Goal: Information Seeking & Learning: Learn about a topic

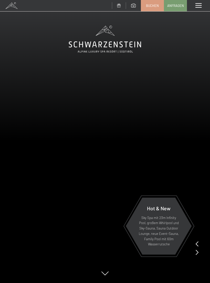
click at [198, 6] on span at bounding box center [199, 5] width 6 height 5
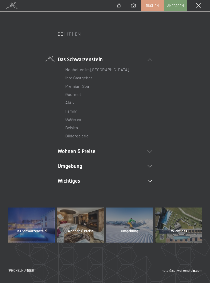
click at [71, 103] on link "Aktiv" at bounding box center [69, 102] width 9 height 5
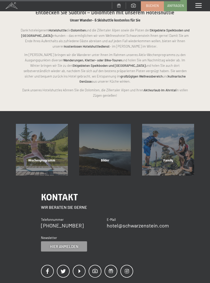
scroll to position [941, 0]
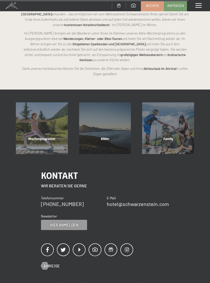
click at [43, 137] on div "Wochenprogramm" at bounding box center [41, 145] width 63 height 17
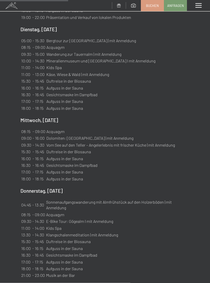
scroll to position [492, 0]
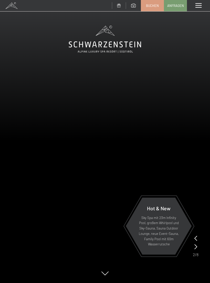
click at [200, 6] on span at bounding box center [199, 5] width 6 height 5
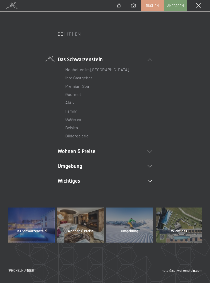
click at [69, 103] on link "Aktiv" at bounding box center [69, 102] width 9 height 5
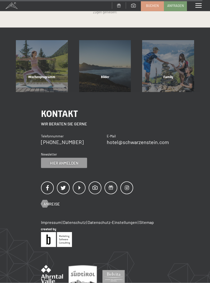
scroll to position [1001, 0]
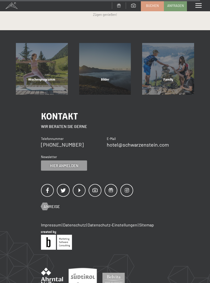
click at [44, 77] on div "Wochenprogramm" at bounding box center [41, 85] width 63 height 17
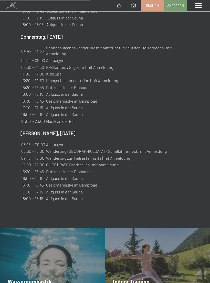
scroll to position [625, 0]
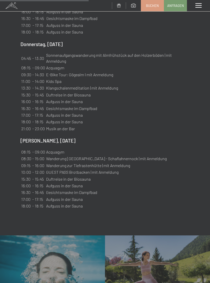
click at [200, 4] on span at bounding box center [199, 5] width 6 height 5
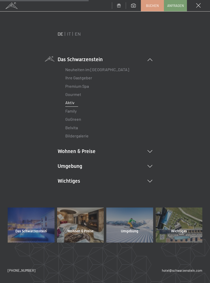
click at [82, 135] on link "Bildergalerie" at bounding box center [76, 136] width 23 height 5
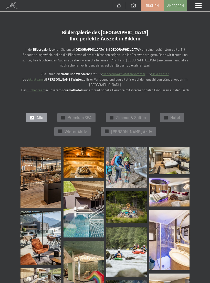
click at [201, 4] on span at bounding box center [199, 5] width 6 height 5
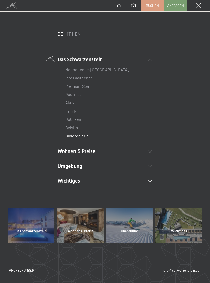
click at [148, 168] on li "Umgebung Das Ahrntal Ski & Winter Skifahren Skischule Wandern & Sommer Wandern …" at bounding box center [105, 166] width 95 height 7
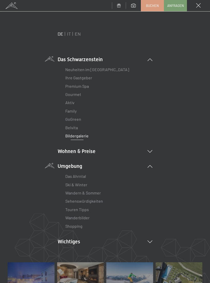
click at [88, 218] on link "Wanderbilder" at bounding box center [77, 218] width 24 height 5
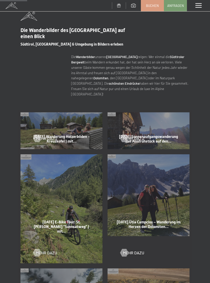
scroll to position [176, 0]
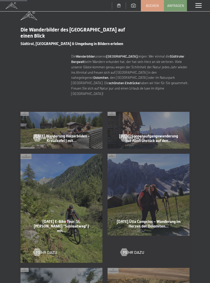
click at [67, 128] on div "Mehr dazu" at bounding box center [61, 134] width 56 height 13
click at [71, 129] on div "Mehr dazu" at bounding box center [61, 134] width 56 height 13
click at [61, 135] on span "05-09-2025 Wanderung Holzerböden - Kreuzkofel | mit…" at bounding box center [62, 138] width 56 height 9
click at [57, 135] on span "Mehr dazu" at bounding box center [46, 138] width 21 height 6
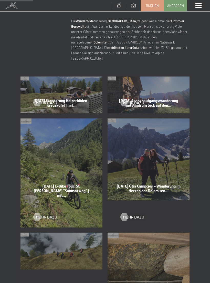
scroll to position [212, 0]
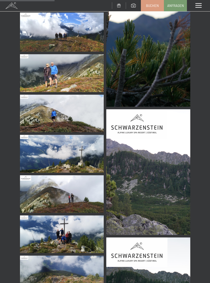
scroll to position [596, 0]
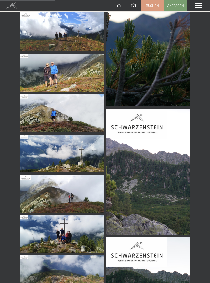
click at [69, 238] on img at bounding box center [62, 235] width 84 height 38
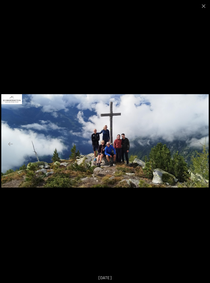
click at [204, 6] on button "Close gallery" at bounding box center [203, 6] width 13 height 12
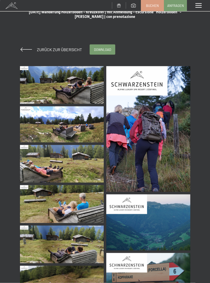
scroll to position [0, 0]
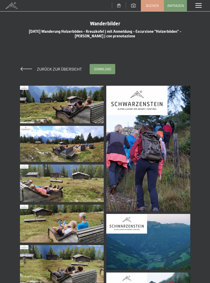
click at [195, 5] on div "Menü" at bounding box center [198, 5] width 23 height 11
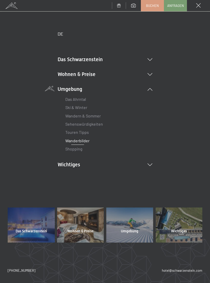
click at [151, 58] on icon at bounding box center [150, 59] width 5 height 3
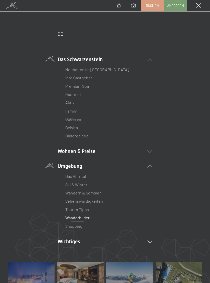
click at [71, 103] on link "Aktiv" at bounding box center [69, 102] width 9 height 5
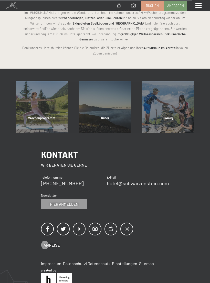
scroll to position [964, 0]
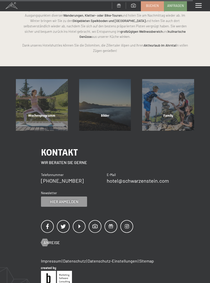
click at [49, 114] on div "Wochenprogramm" at bounding box center [41, 122] width 63 height 17
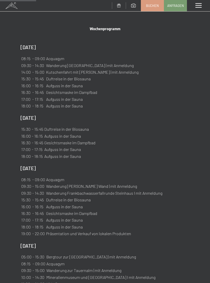
scroll to position [255, 0]
